Goal: Transaction & Acquisition: Purchase product/service

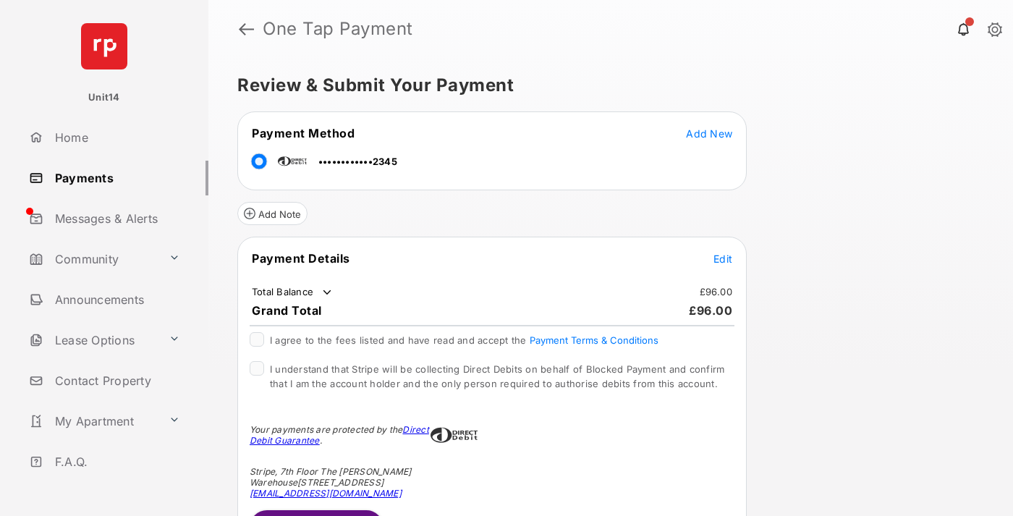
click at [723, 258] on span "Edit" at bounding box center [723, 259] width 19 height 12
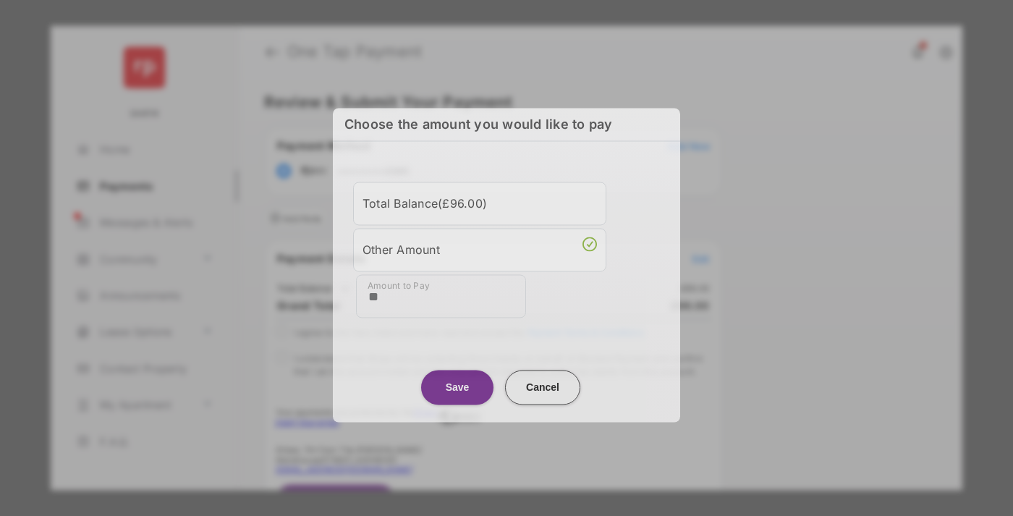
type input "**"
click at [457, 385] on button "Save" at bounding box center [457, 387] width 72 height 35
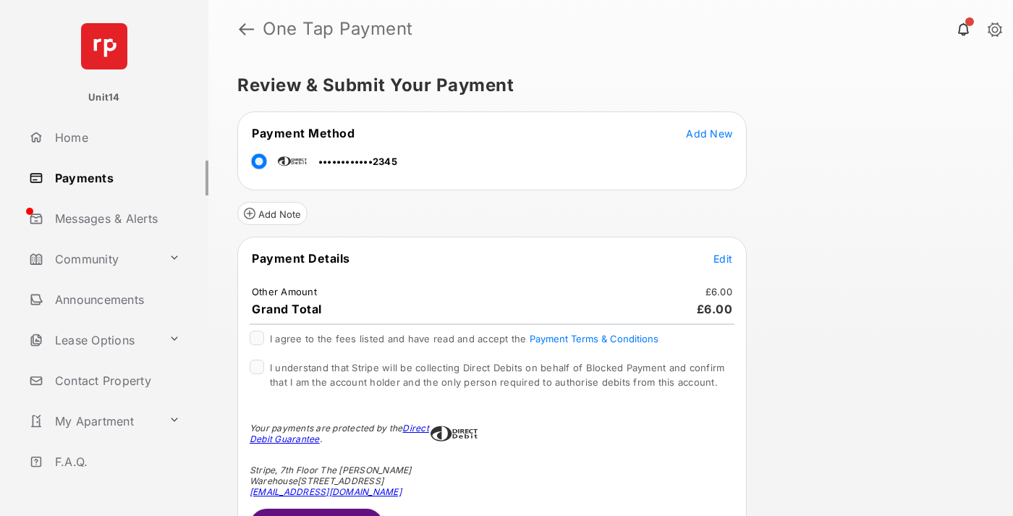
click at [316, 512] on button "Submit Payment" at bounding box center [317, 526] width 134 height 35
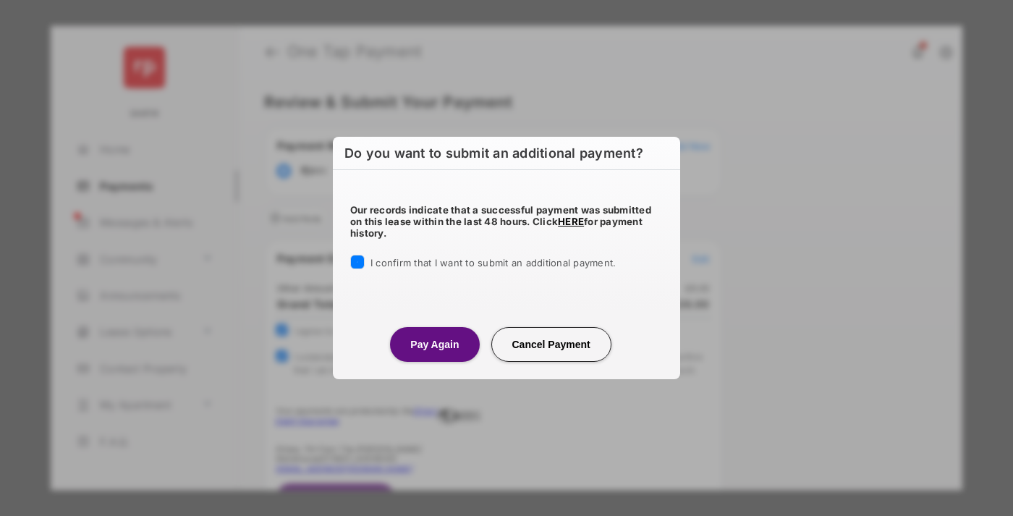
click at [434, 344] on button "Pay Again" at bounding box center [434, 344] width 89 height 35
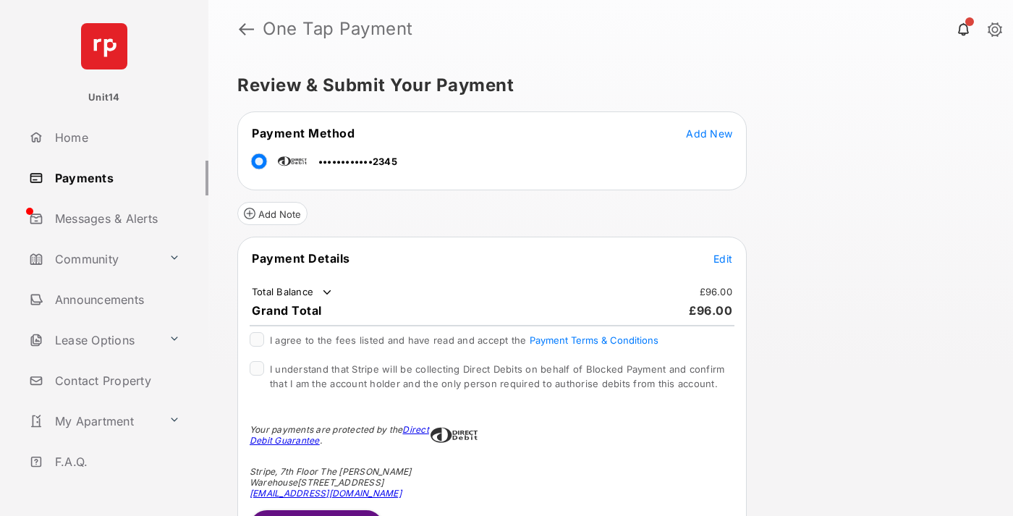
click at [723, 258] on span "Edit" at bounding box center [723, 259] width 19 height 12
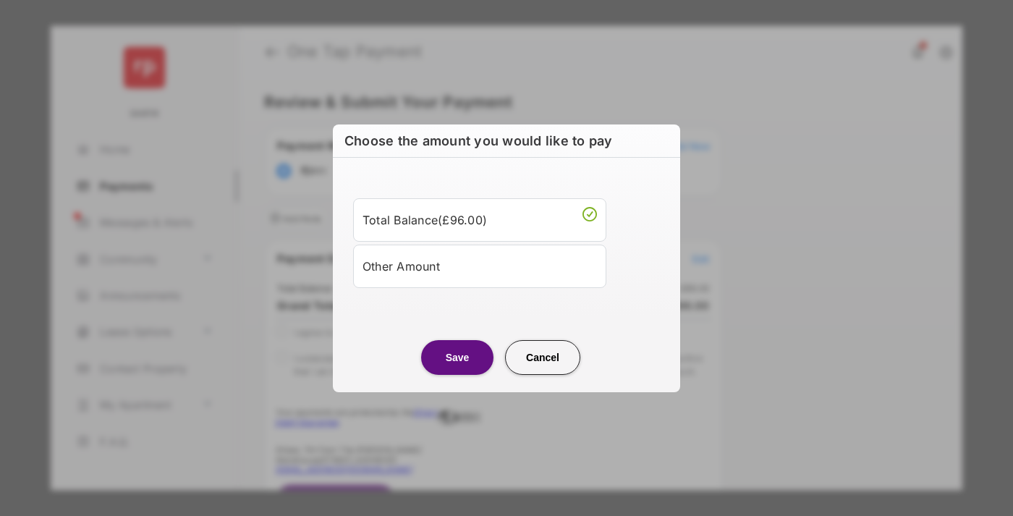
click at [480, 266] on div "Other Amount" at bounding box center [480, 266] width 234 height 25
type input "**"
click at [457, 375] on button "Save" at bounding box center [457, 357] width 72 height 35
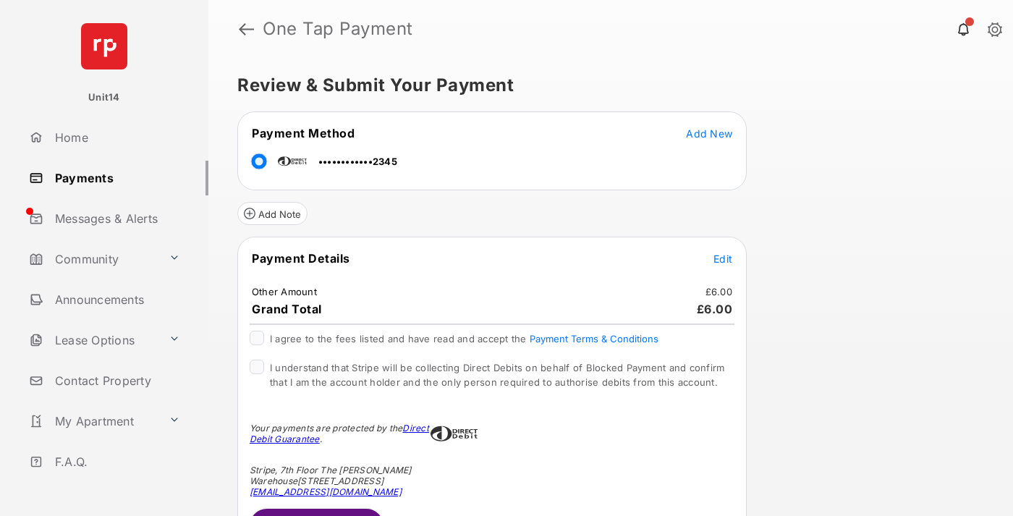
click at [316, 512] on button "Submit Payment" at bounding box center [317, 526] width 134 height 35
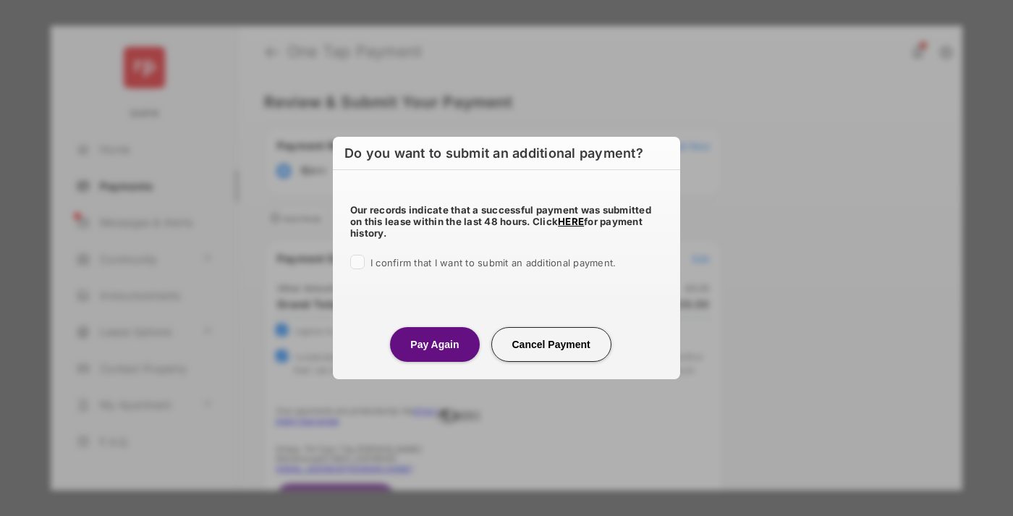
click at [434, 344] on button "Pay Again" at bounding box center [434, 344] width 89 height 35
